Goal: Task Accomplishment & Management: Manage account settings

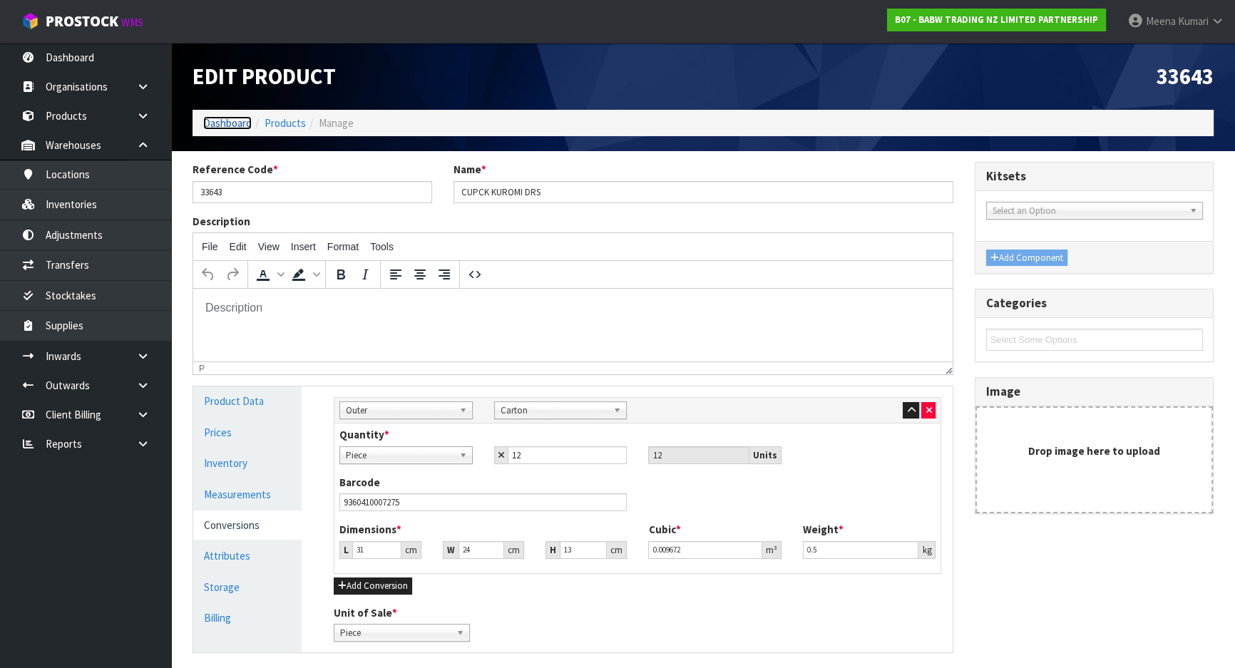
click at [215, 119] on link "Dashboard" at bounding box center [227, 123] width 48 height 14
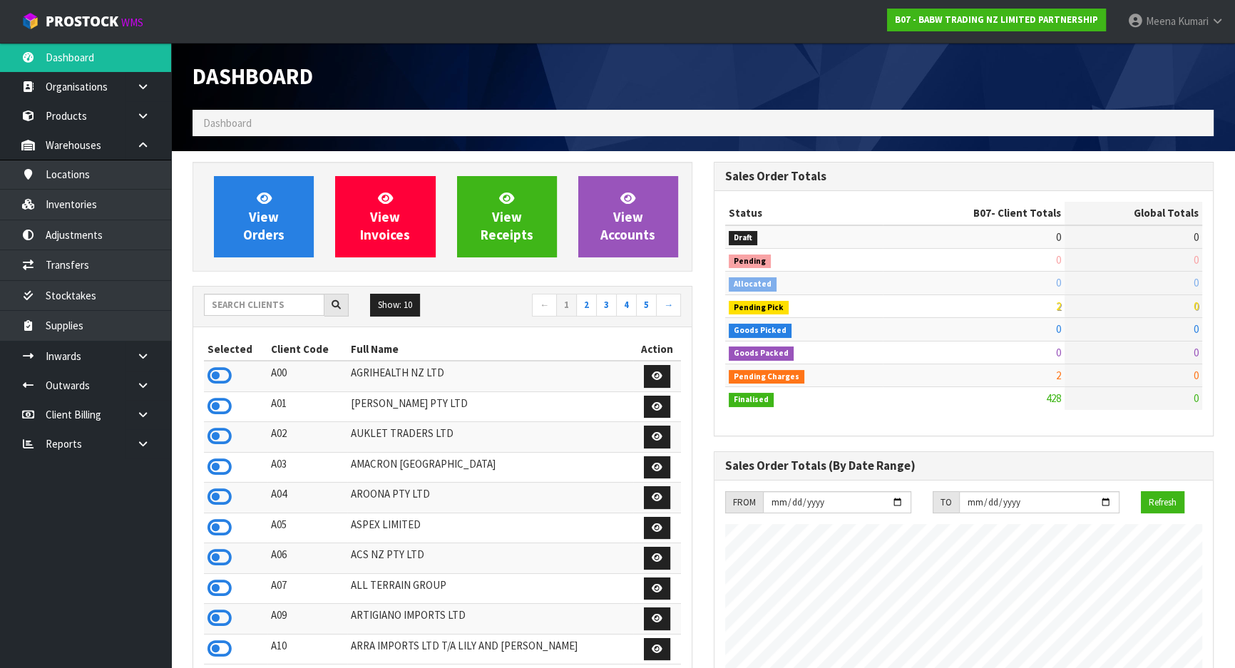
scroll to position [1078, 520]
click at [227, 307] on input "text" at bounding box center [264, 305] width 120 height 22
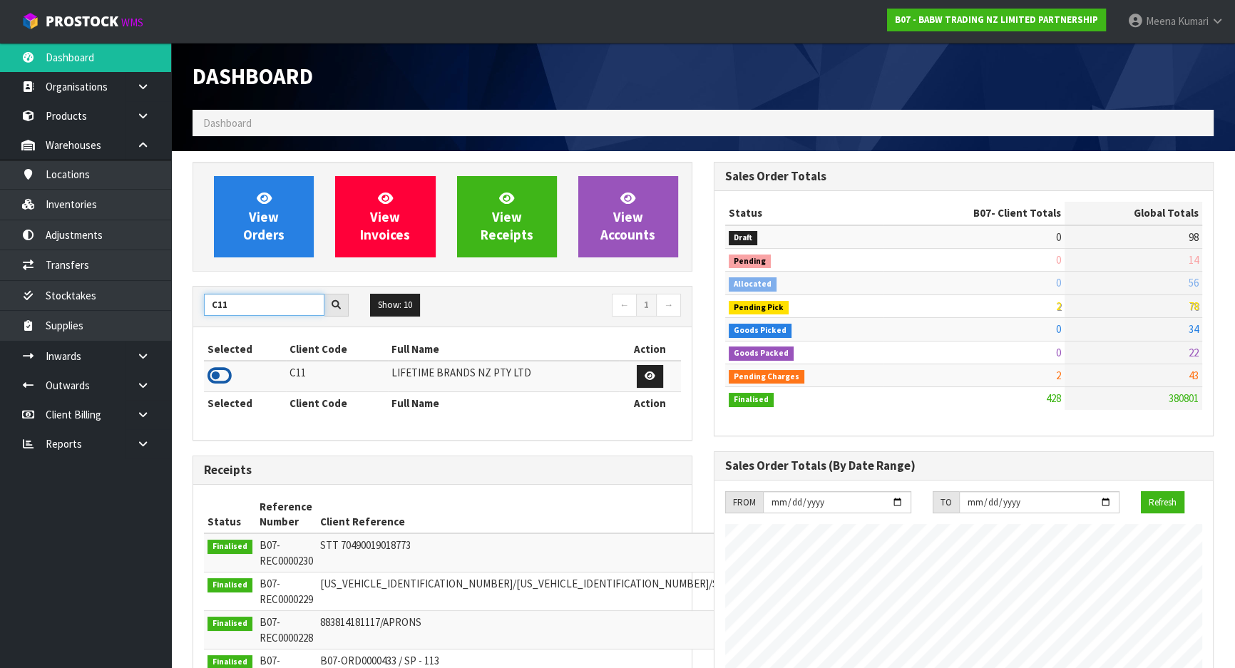
type input "C11"
click at [225, 375] on icon at bounding box center [219, 375] width 24 height 21
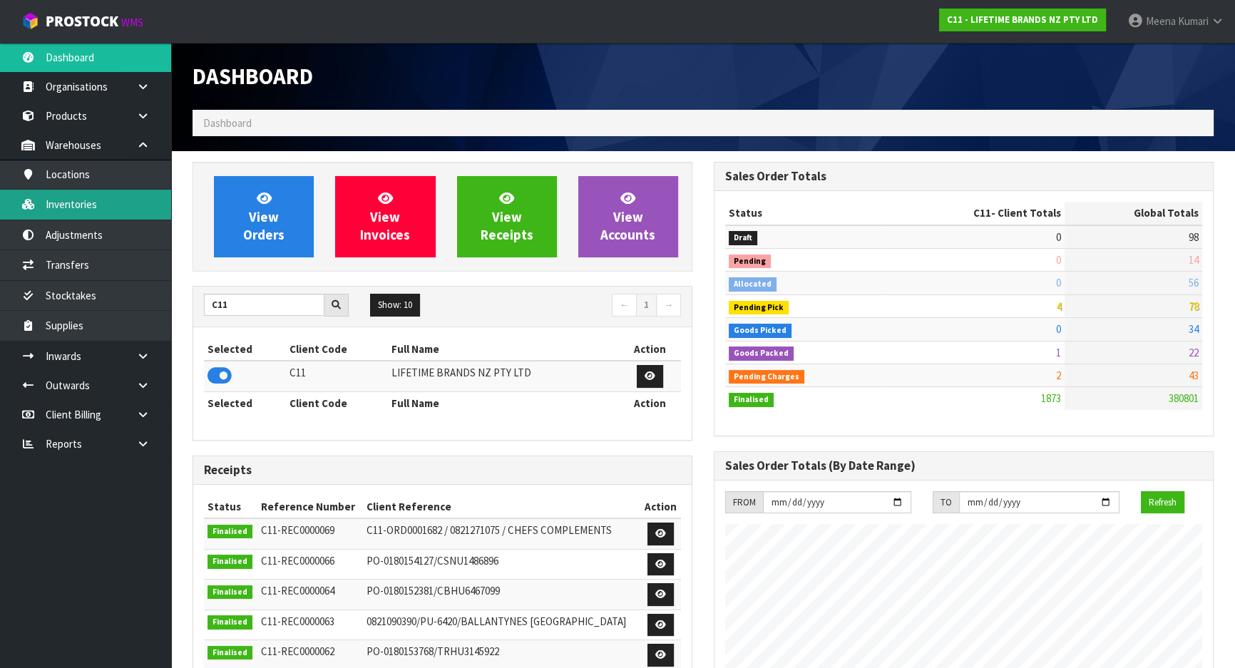
click at [136, 214] on link "Inventories" at bounding box center [85, 204] width 171 height 29
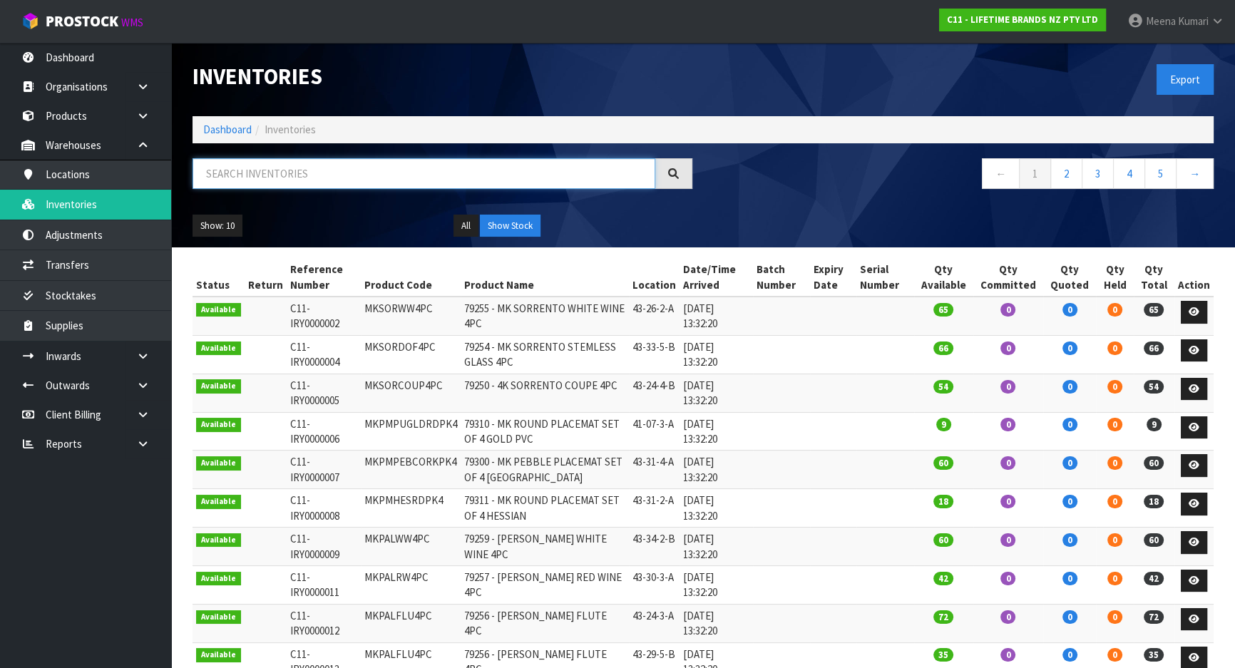
click at [267, 181] on input "text" at bounding box center [424, 173] width 463 height 31
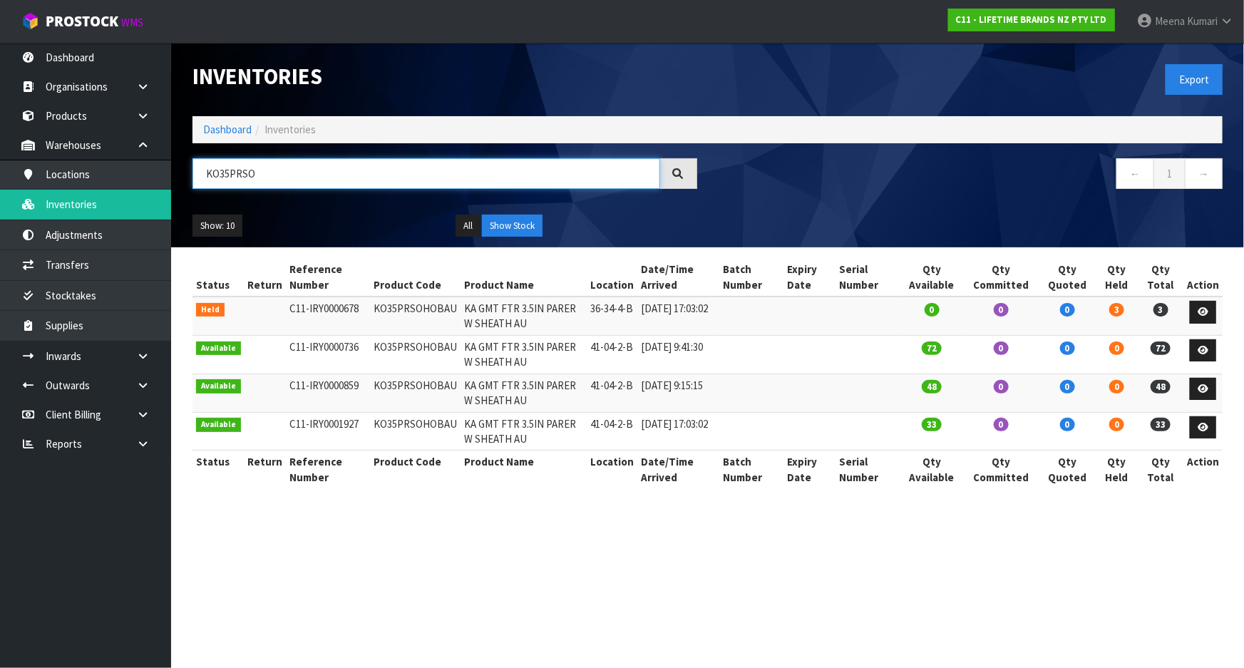
type input "KO35PRSO"
click at [1201, 309] on icon at bounding box center [1203, 311] width 11 height 9
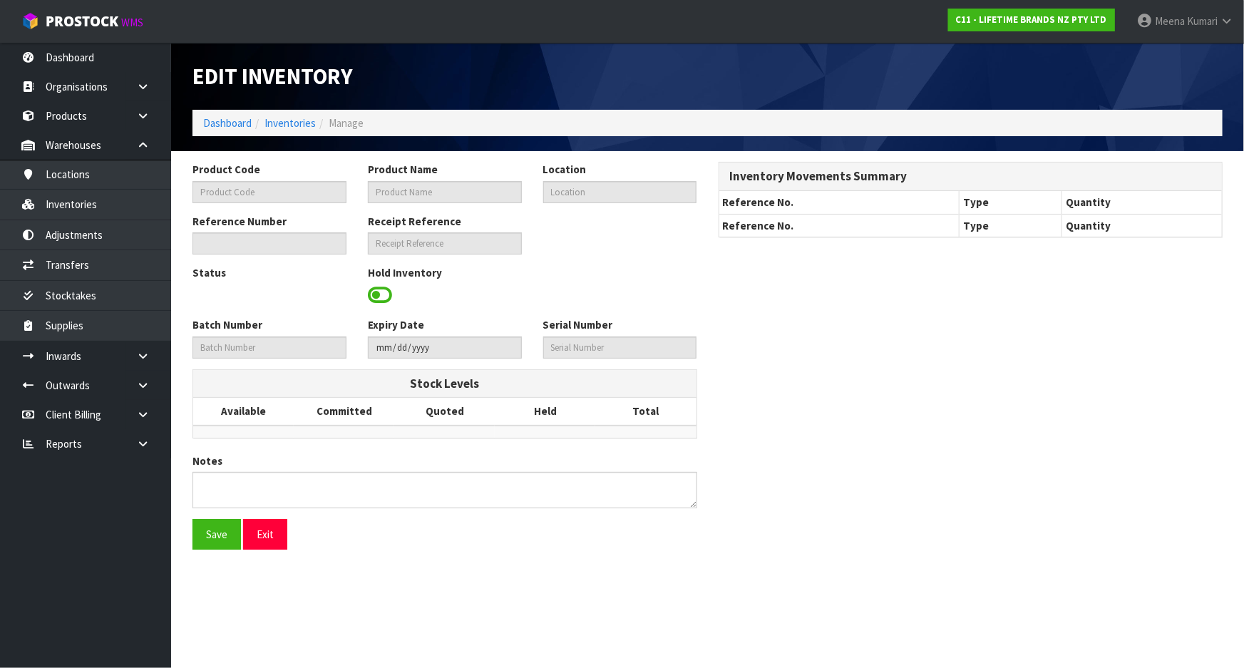
type input "KO35PRSOHOBAU"
type input "KA GMT FTR 3.5IN PARER W SHEATH AU"
type input "36-34-4-B"
type input "C11-IRY0000678"
type input "C11-REC0000011"
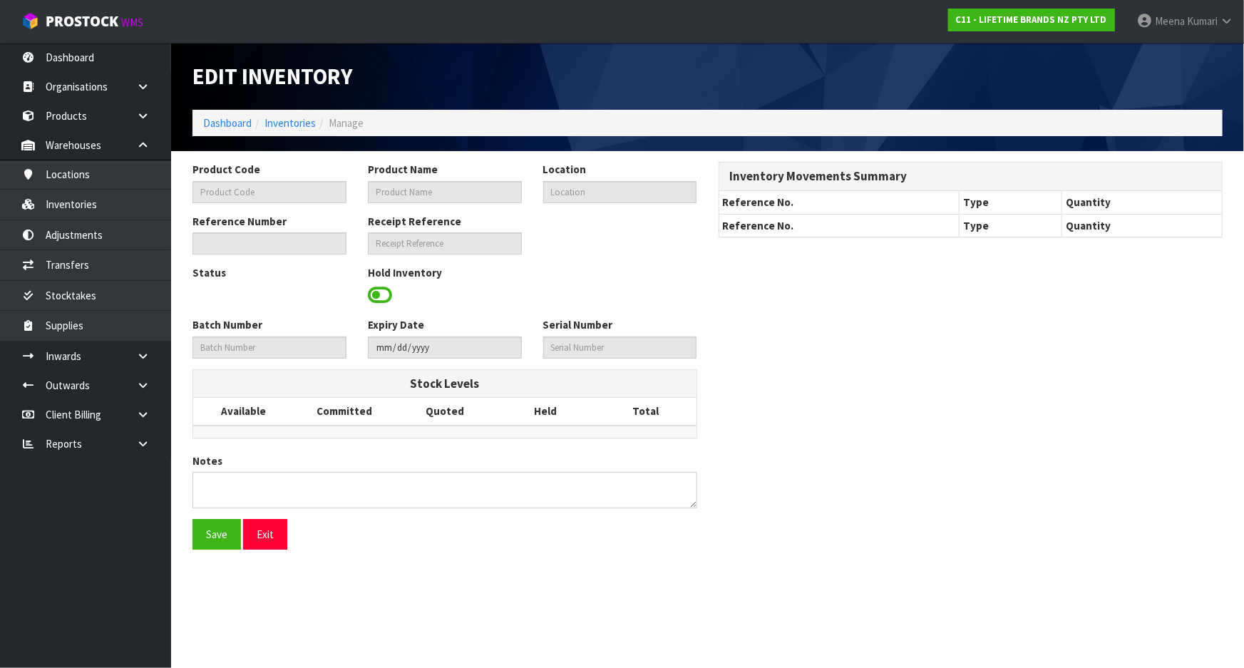
type textarea "6 NZ AND 30 AU"
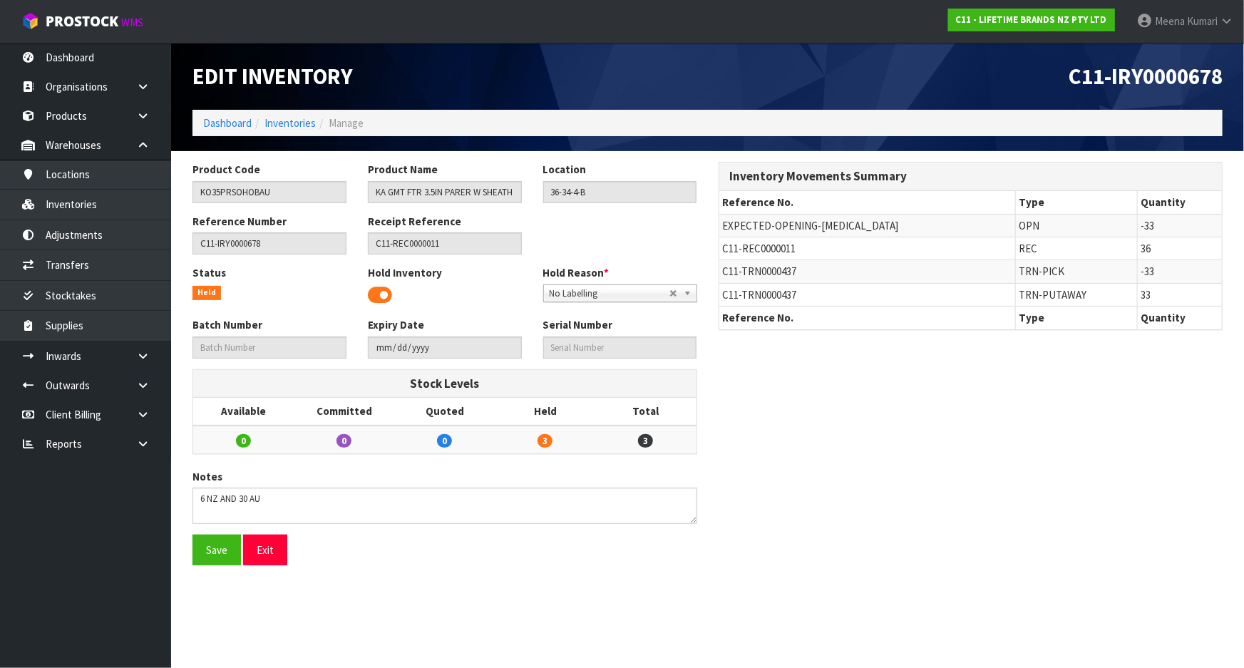
click at [763, 269] on span "C11-TRN0000437" at bounding box center [760, 272] width 74 height 14
copy tr "C11-TRN0000437"
click at [115, 262] on link "Transfers" at bounding box center [85, 264] width 171 height 29
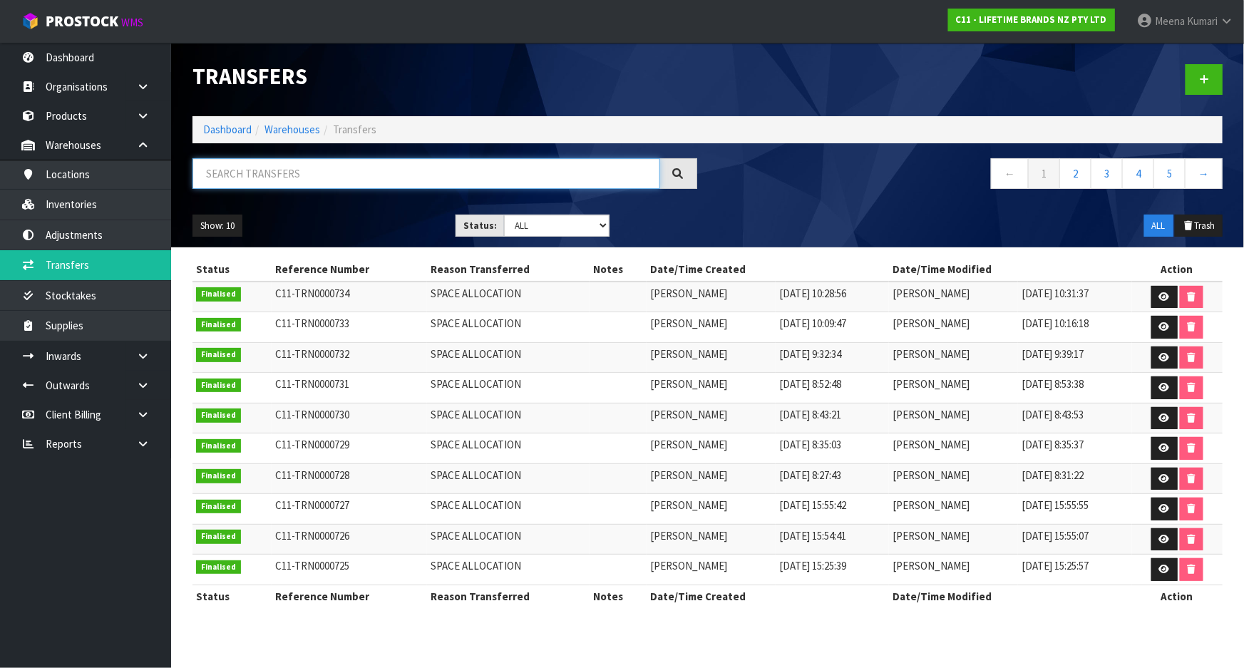
click at [341, 182] on input "text" at bounding box center [427, 173] width 468 height 31
paste input "C11-TRN0000437"
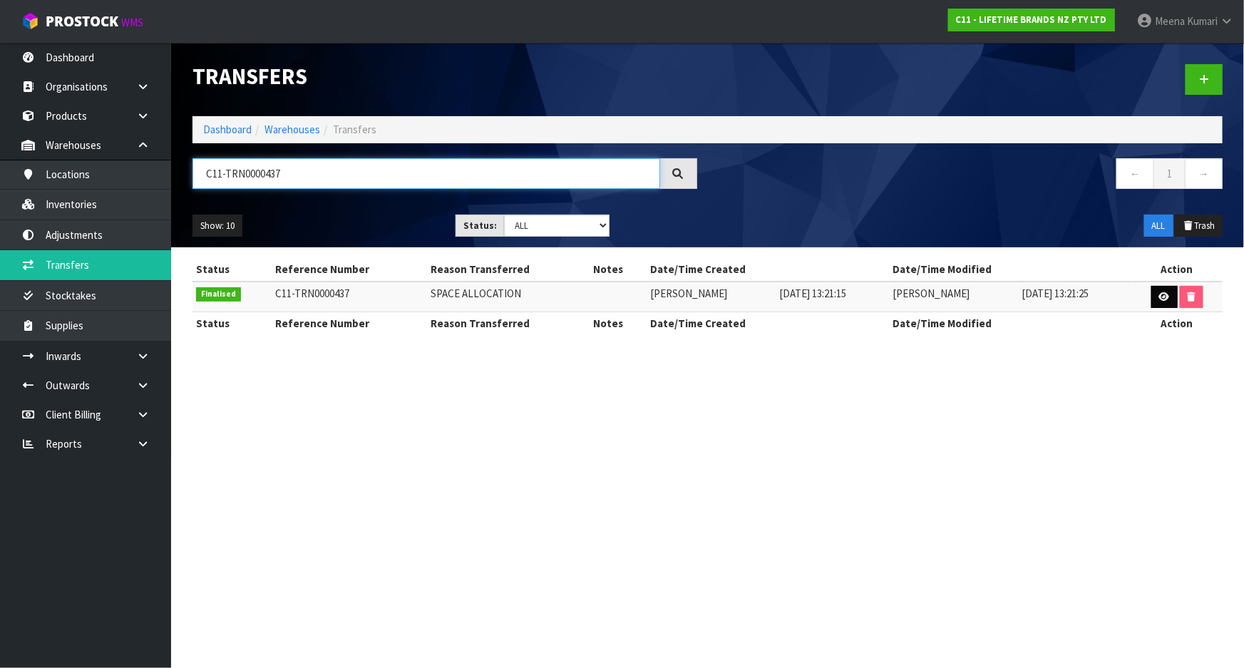
type input "C11-TRN0000437"
click at [1154, 299] on link at bounding box center [1164, 297] width 26 height 23
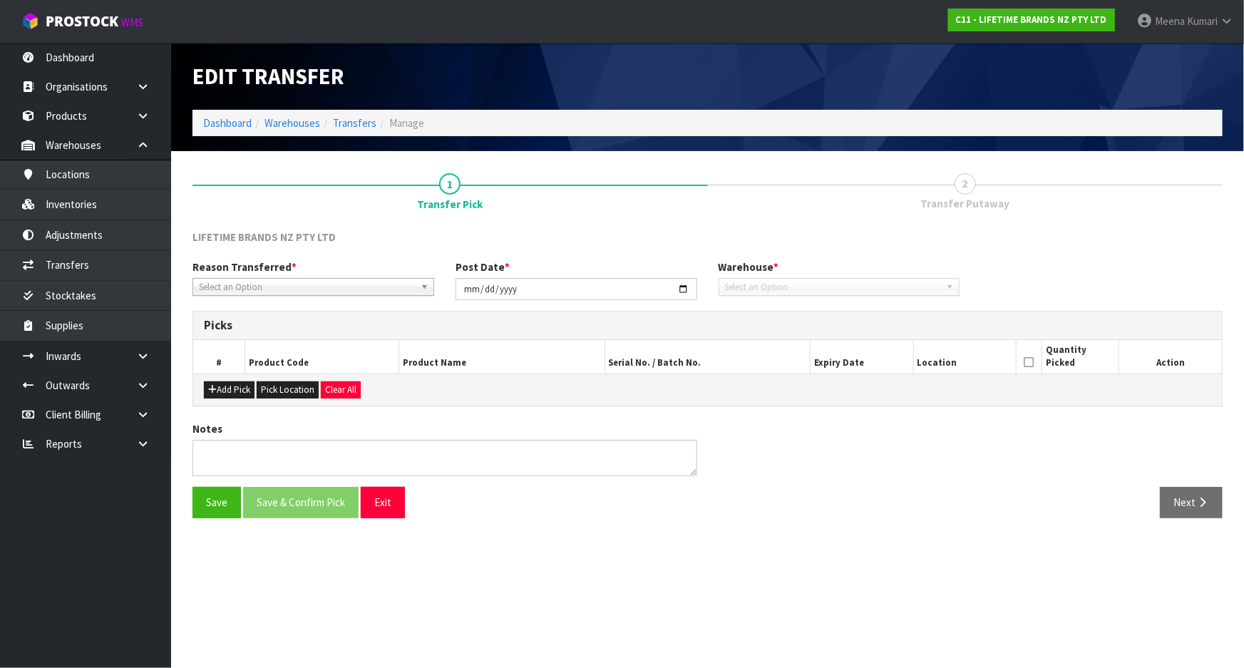
type input "2025-08-18"
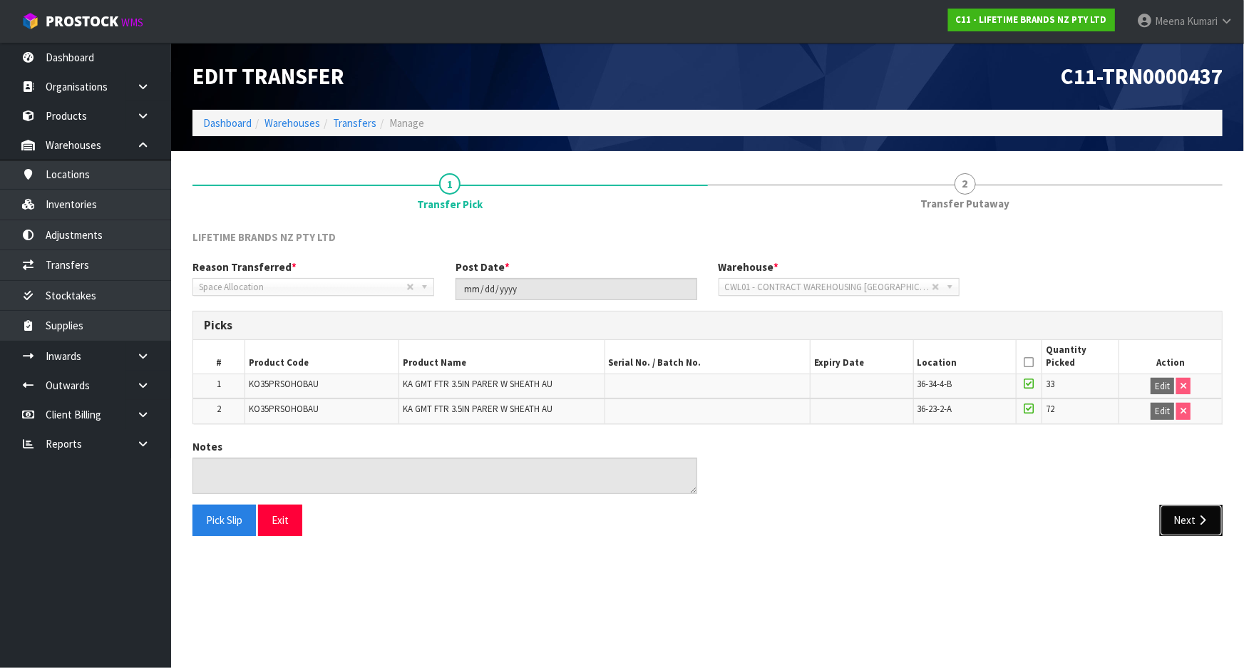
click at [1171, 518] on button "Next" at bounding box center [1191, 520] width 63 height 31
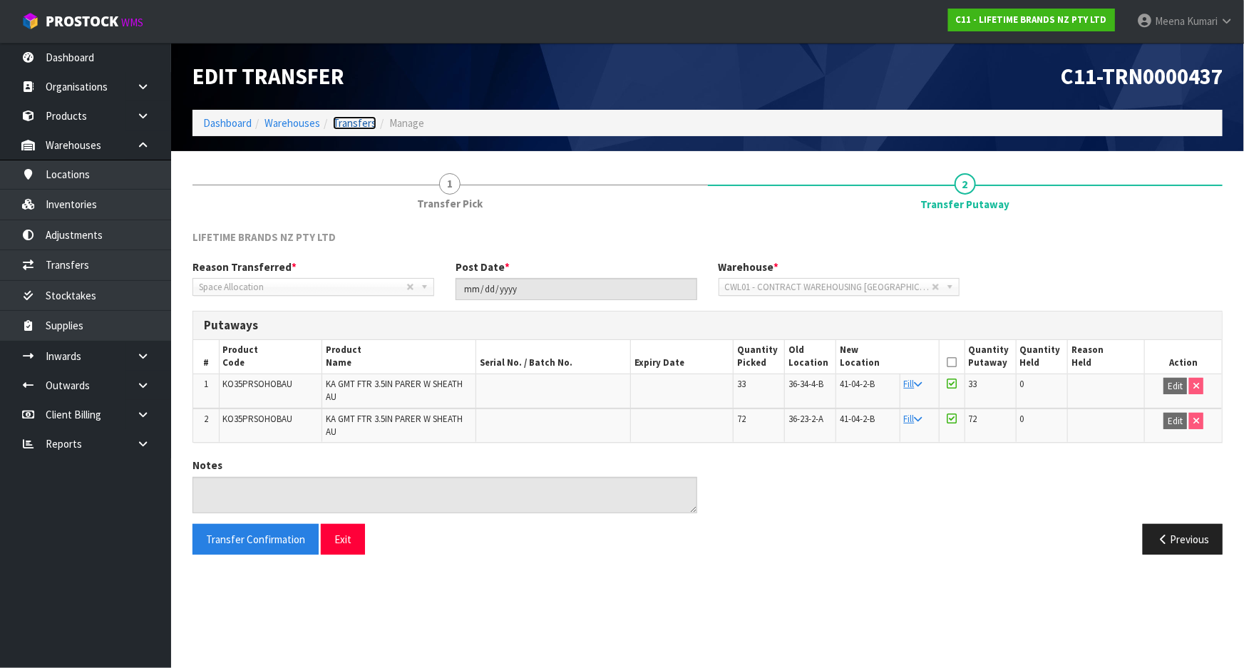
click at [339, 120] on link "Transfers" at bounding box center [354, 123] width 43 height 14
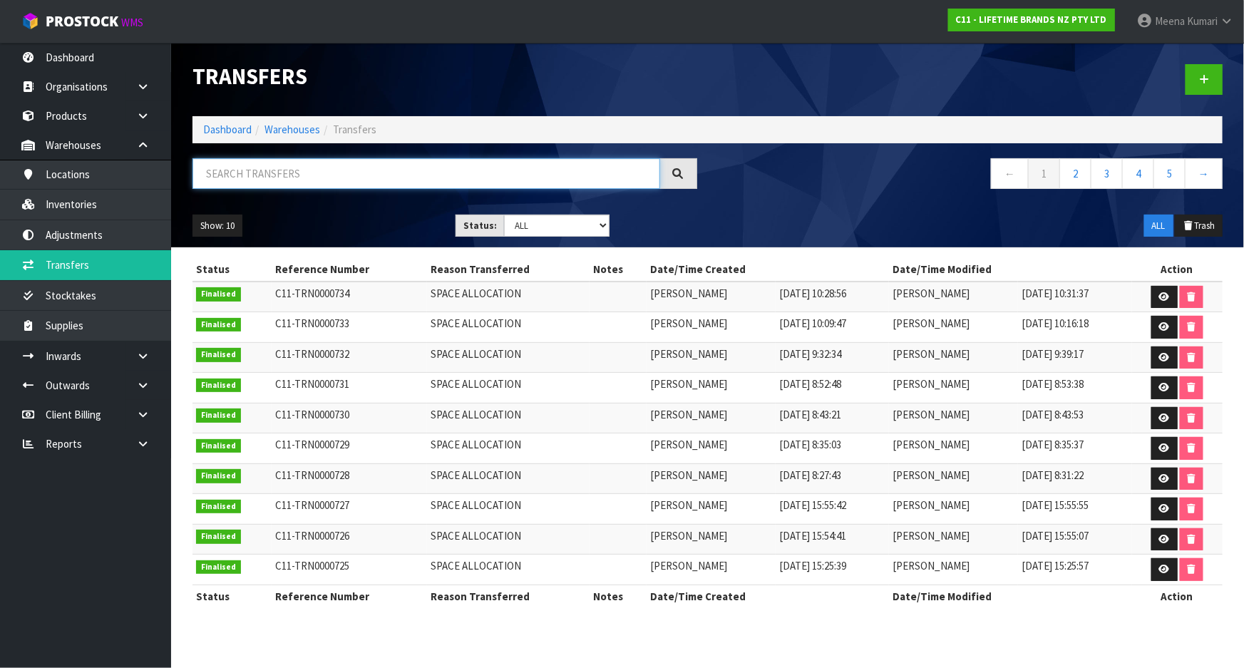
click at [339, 173] on input "text" at bounding box center [427, 173] width 468 height 31
type input "437"
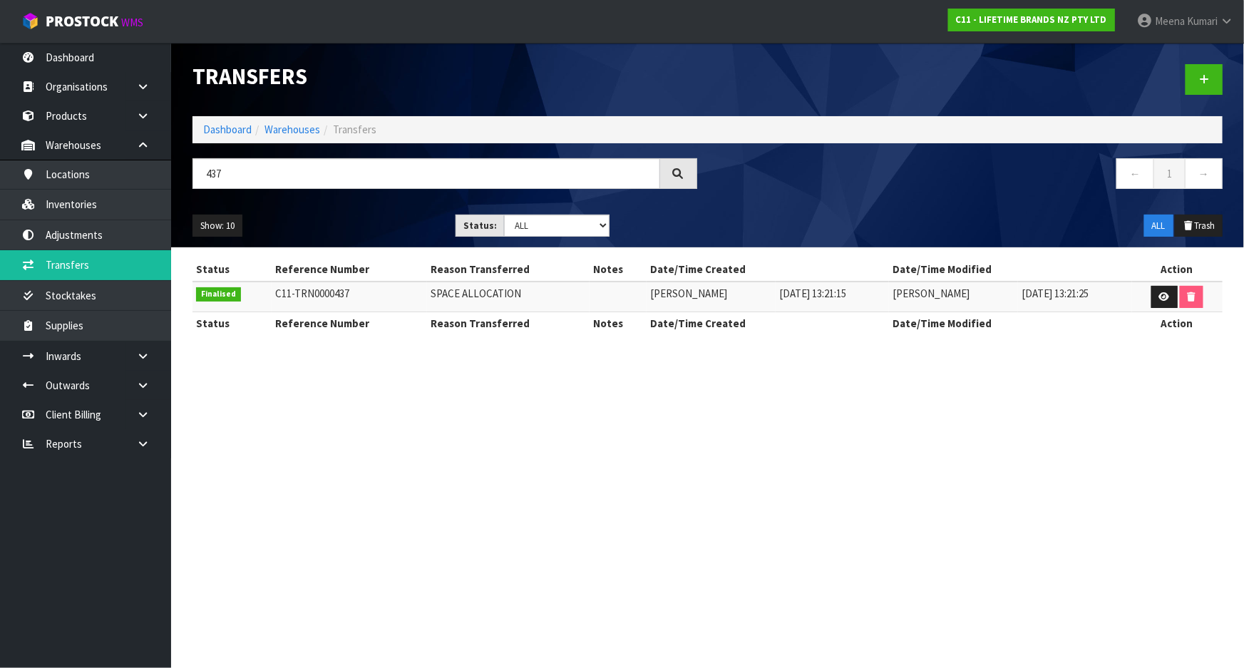
click at [1150, 299] on td at bounding box center [1177, 297] width 91 height 31
click at [1155, 297] on link at bounding box center [1164, 297] width 26 height 23
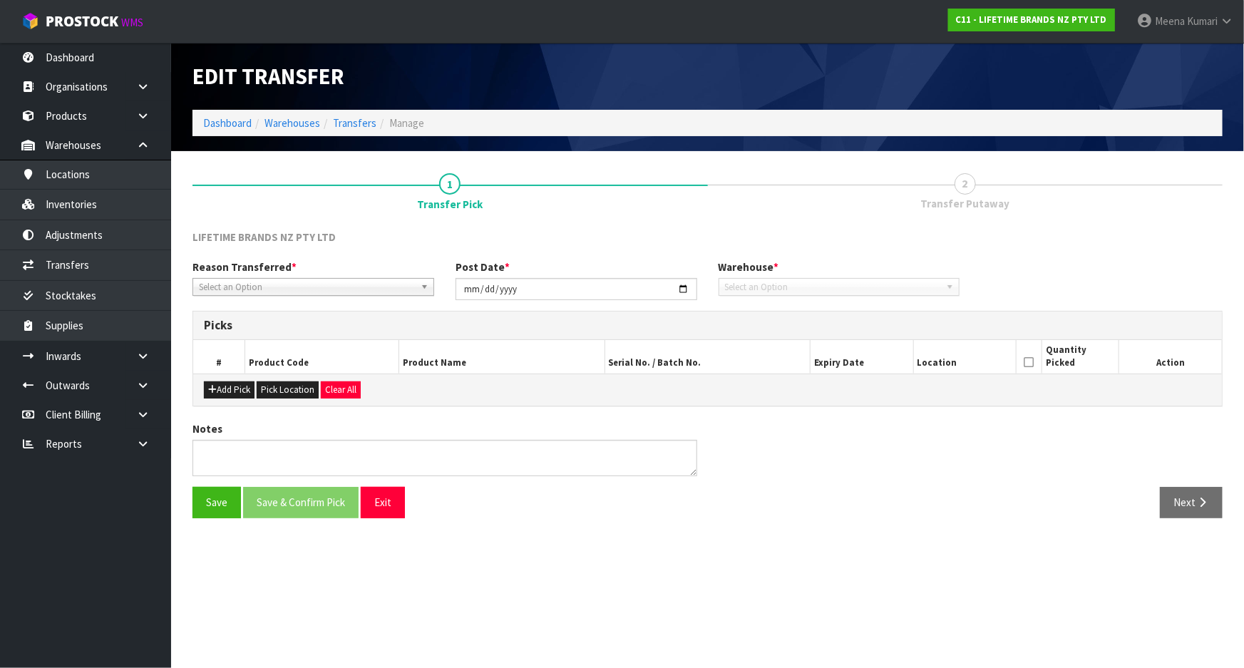
type input "2025-08-18"
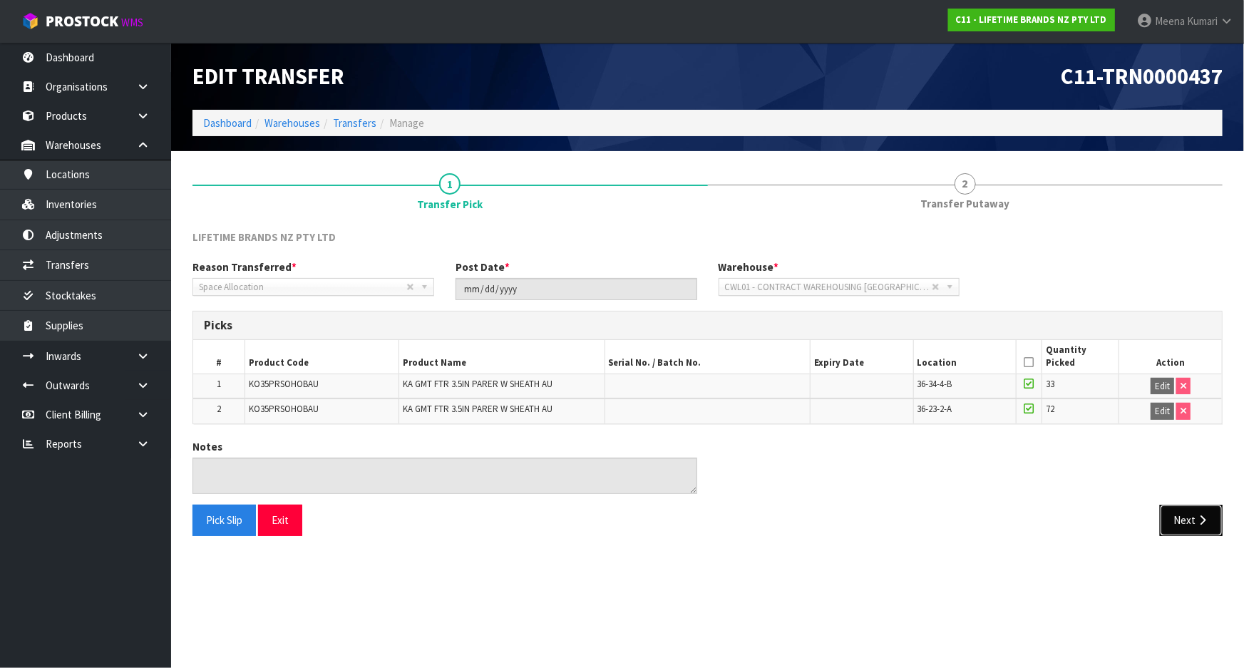
click at [1191, 520] on button "Next" at bounding box center [1191, 520] width 63 height 31
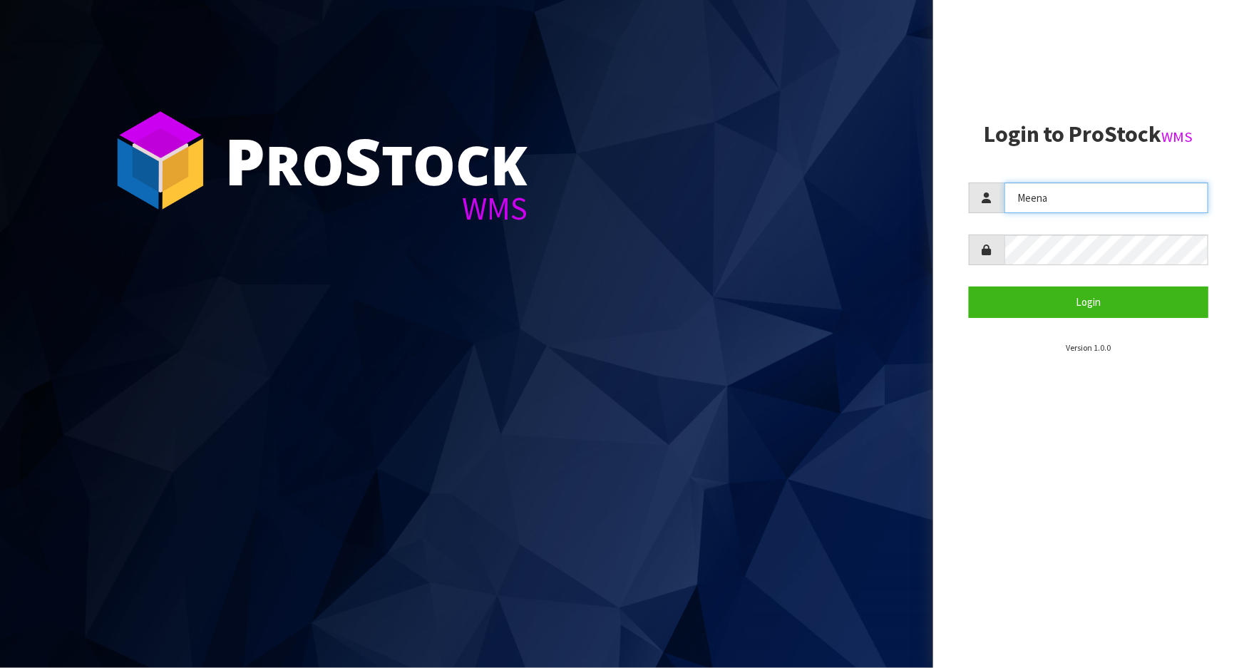
drag, startPoint x: 1087, startPoint y: 201, endPoint x: 933, endPoint y: 227, distance: 155.5
click at [933, 227] on aside "Login to ProStock WMS Meena Login Version 1.0.0" at bounding box center [1088, 334] width 311 height 668
type input "[PERSON_NAME]"
click at [1044, 284] on form "[PERSON_NAME] Login" at bounding box center [1089, 250] width 240 height 135
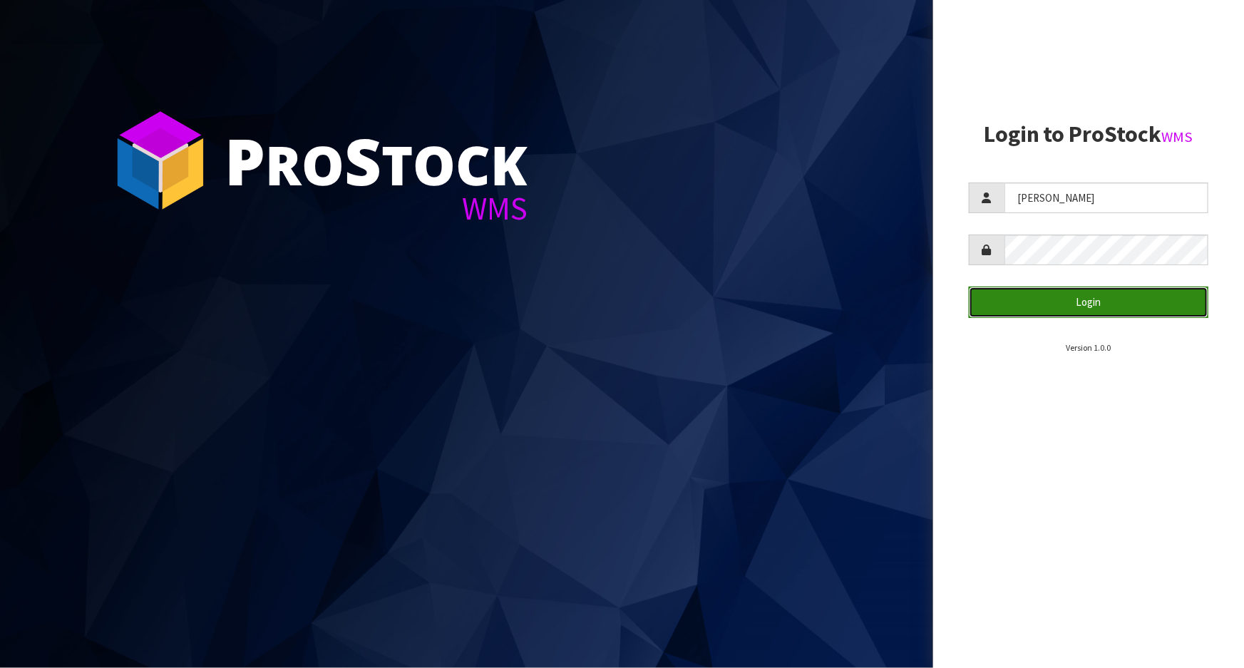
click at [1045, 301] on button "Login" at bounding box center [1089, 302] width 240 height 31
